Goal: Transaction & Acquisition: Purchase product/service

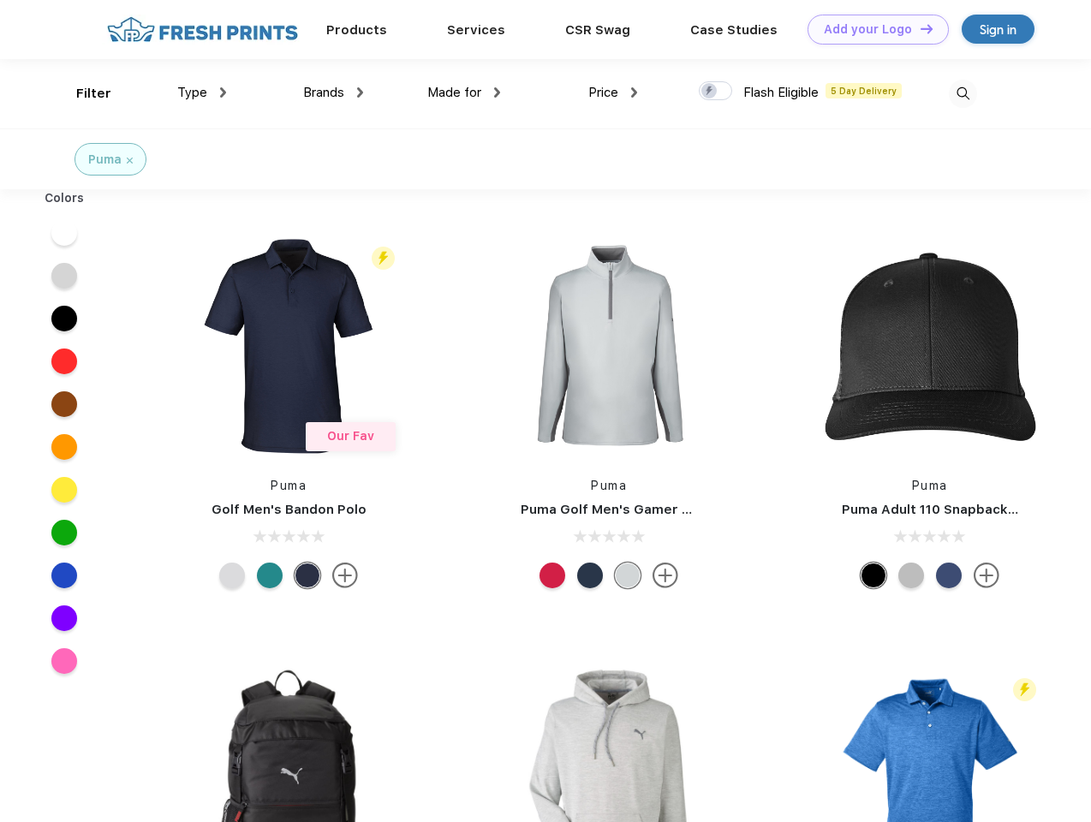
click at [872, 29] on link "Add your Logo Design Tool" at bounding box center [878, 30] width 141 height 30
click at [0, 0] on div "Design Tool" at bounding box center [0, 0] width 0 height 0
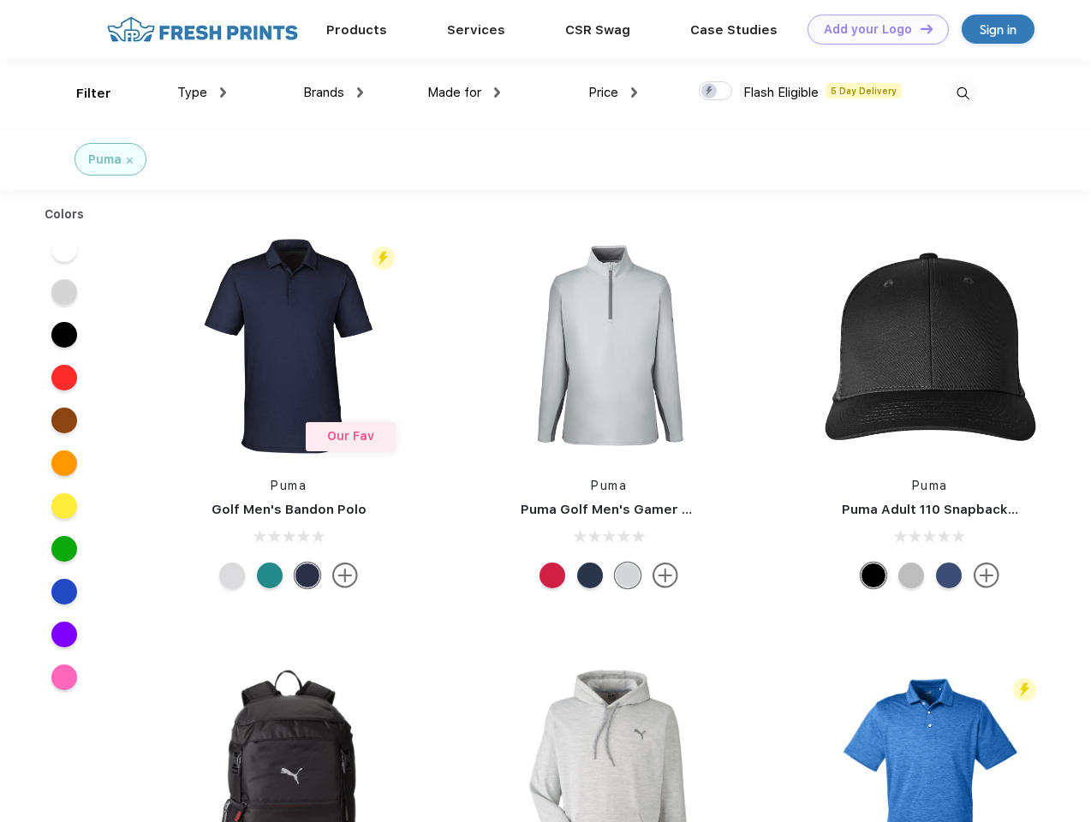
click at [919, 28] on link "Add your Logo Design Tool" at bounding box center [878, 30] width 141 height 30
click at [82, 93] on div "Filter" at bounding box center [93, 94] width 35 height 20
click at [202, 93] on span "Type" at bounding box center [192, 92] width 30 height 15
click at [333, 93] on span "Brands" at bounding box center [323, 92] width 41 height 15
click at [464, 93] on span "Made for" at bounding box center [454, 92] width 54 height 15
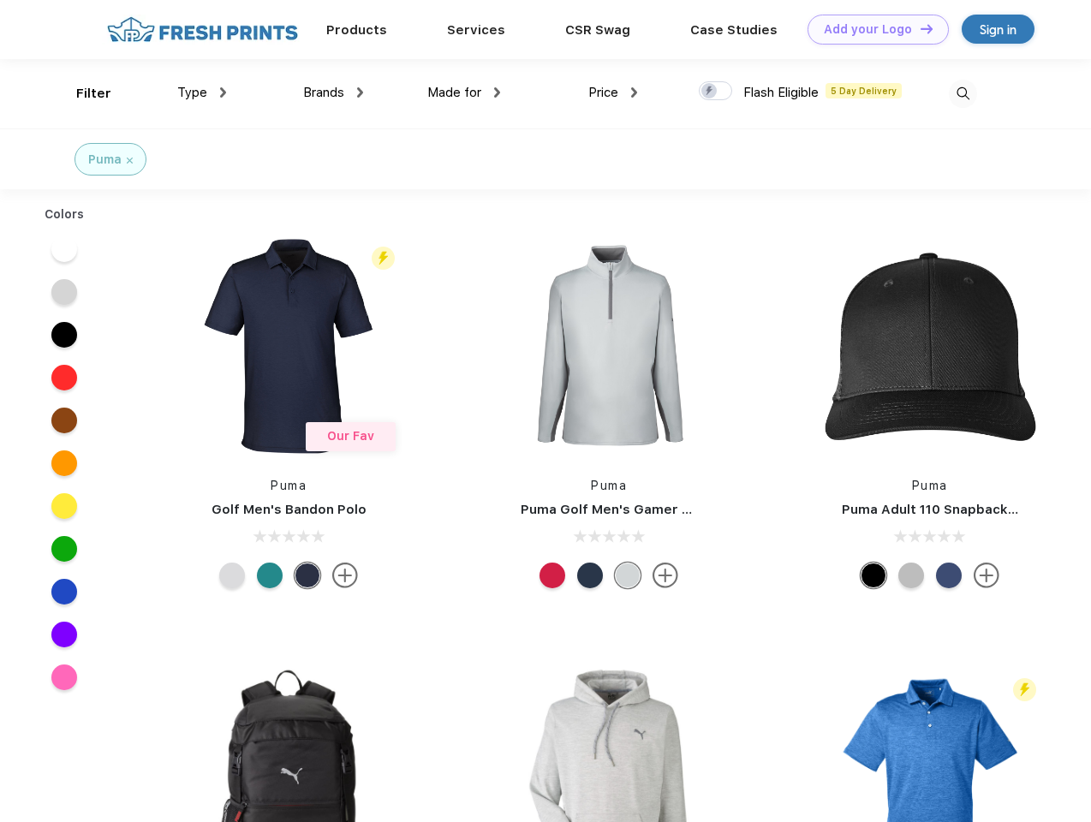
click at [613, 93] on span "Price" at bounding box center [604, 92] width 30 height 15
click at [716, 92] on div at bounding box center [715, 90] width 33 height 19
click at [710, 92] on input "checkbox" at bounding box center [704, 86] width 11 height 11
click at [963, 93] on img at bounding box center [963, 94] width 28 height 28
